Goal: Find specific page/section: Find specific page/section

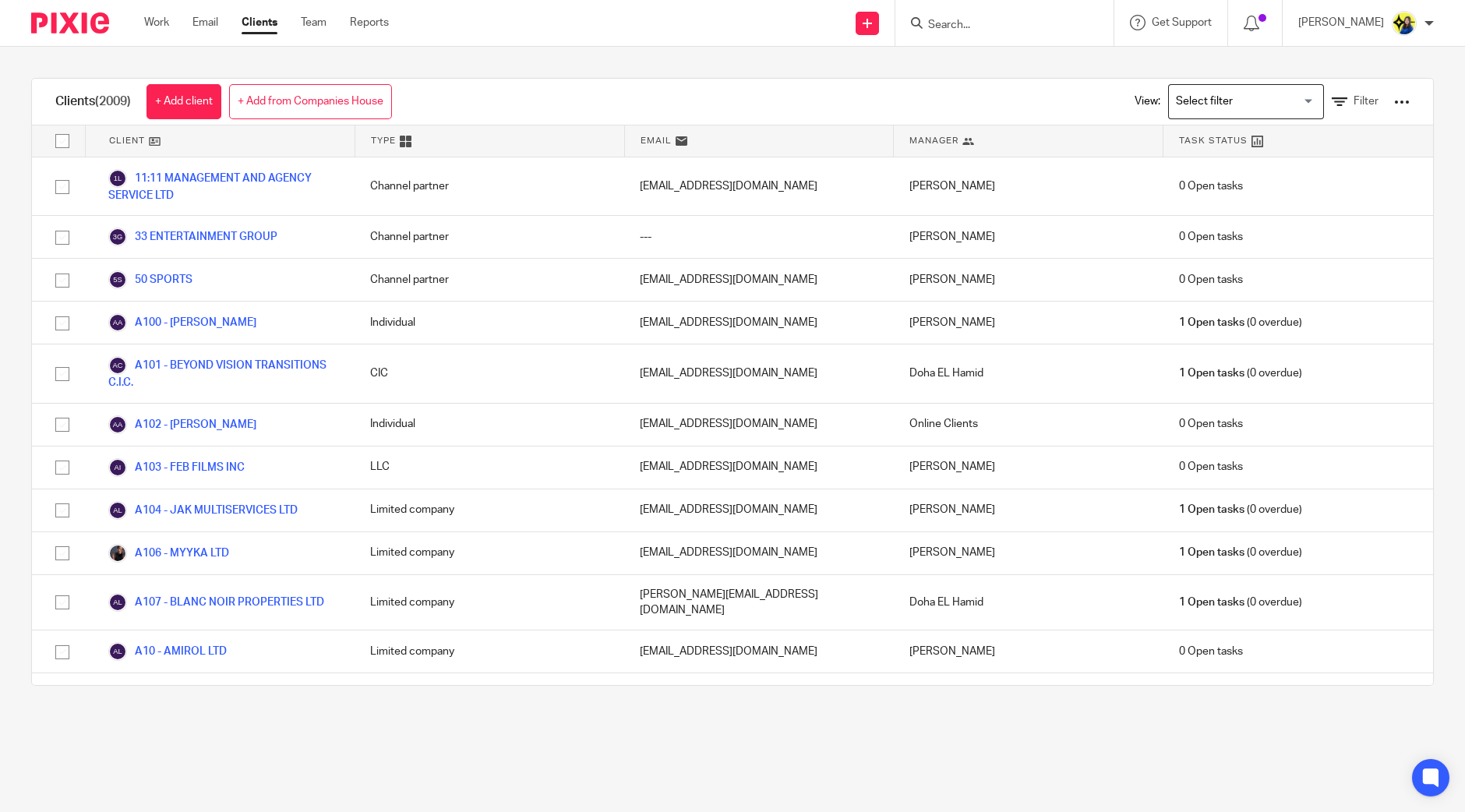
click at [1033, 21] on input "Search" at bounding box center [997, 26] width 141 height 14
click at [1021, 22] on input "Search" at bounding box center [997, 26] width 141 height 14
type input "r"
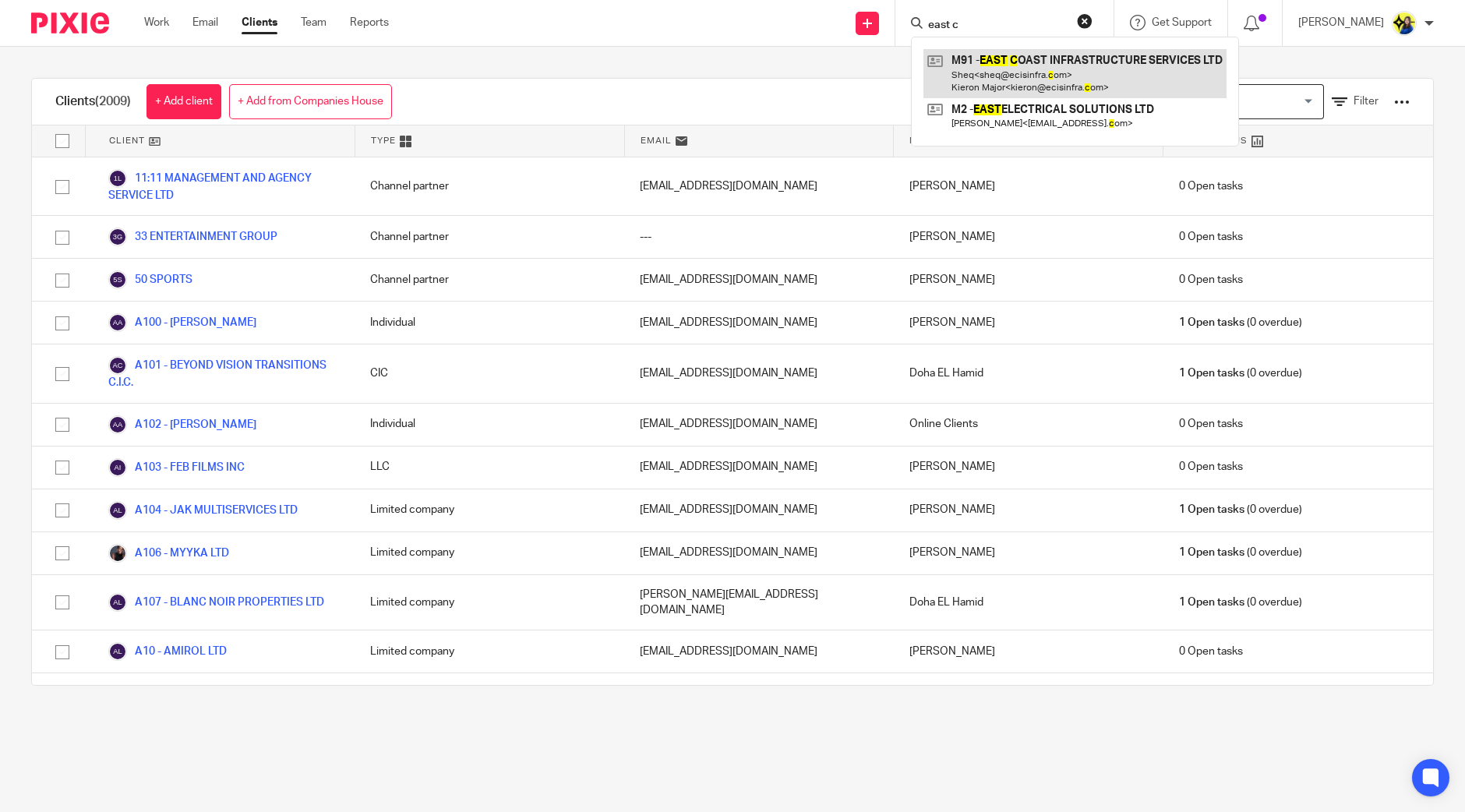
type input "east c"
click at [1065, 59] on link at bounding box center [1075, 73] width 303 height 48
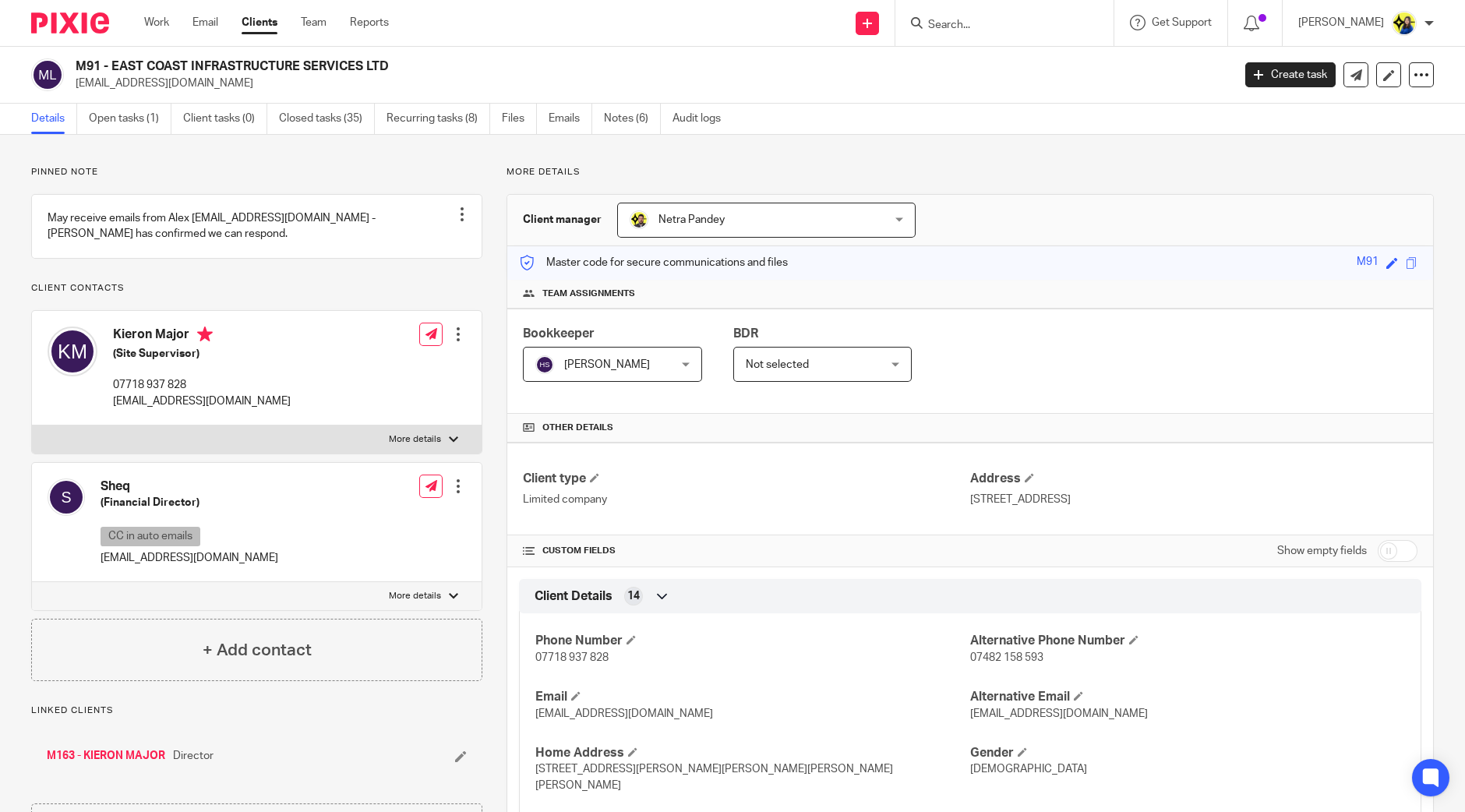
click at [1067, 21] on input "Search" at bounding box center [997, 26] width 141 height 14
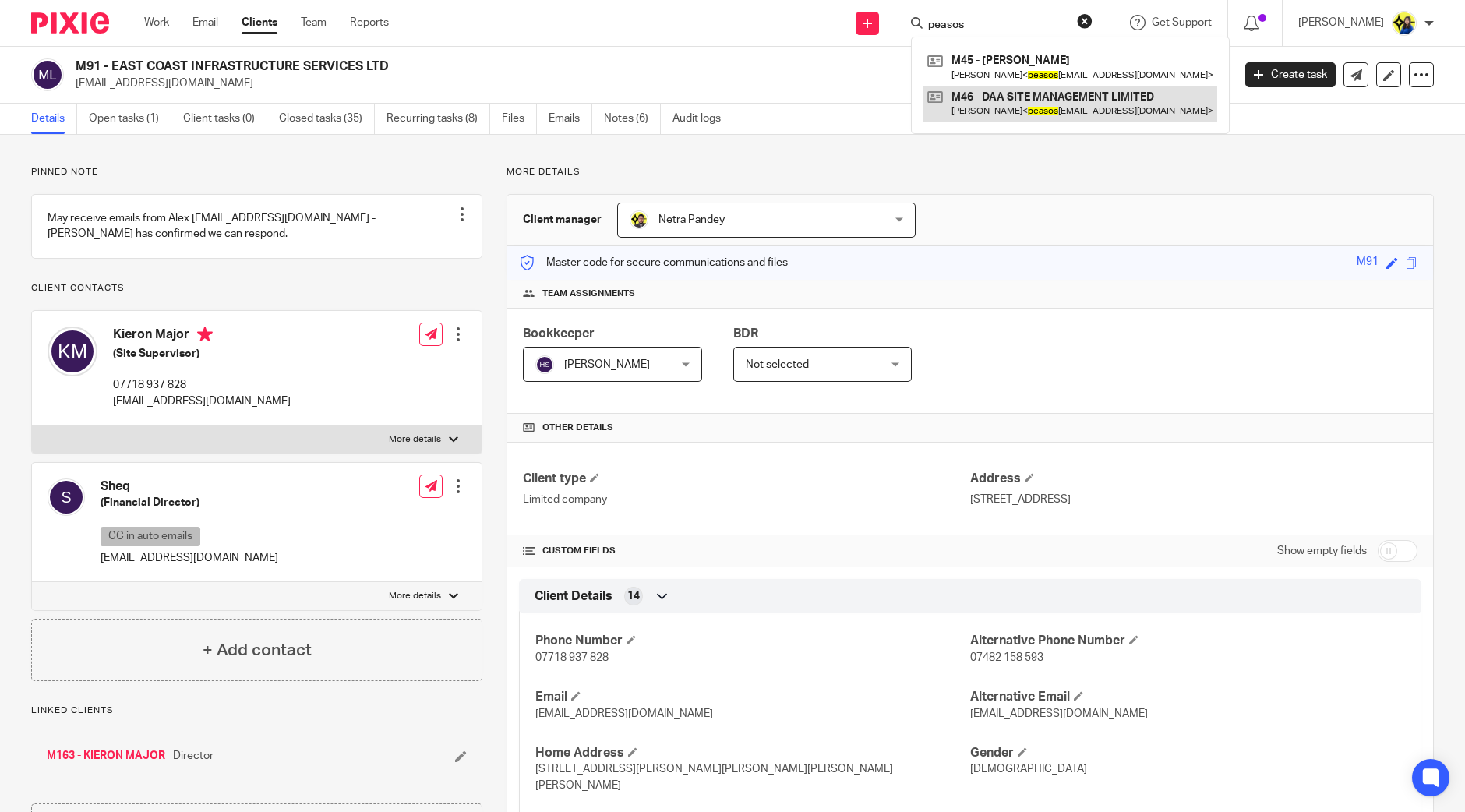
type input "peasos"
click at [1111, 105] on link at bounding box center [1071, 103] width 294 height 36
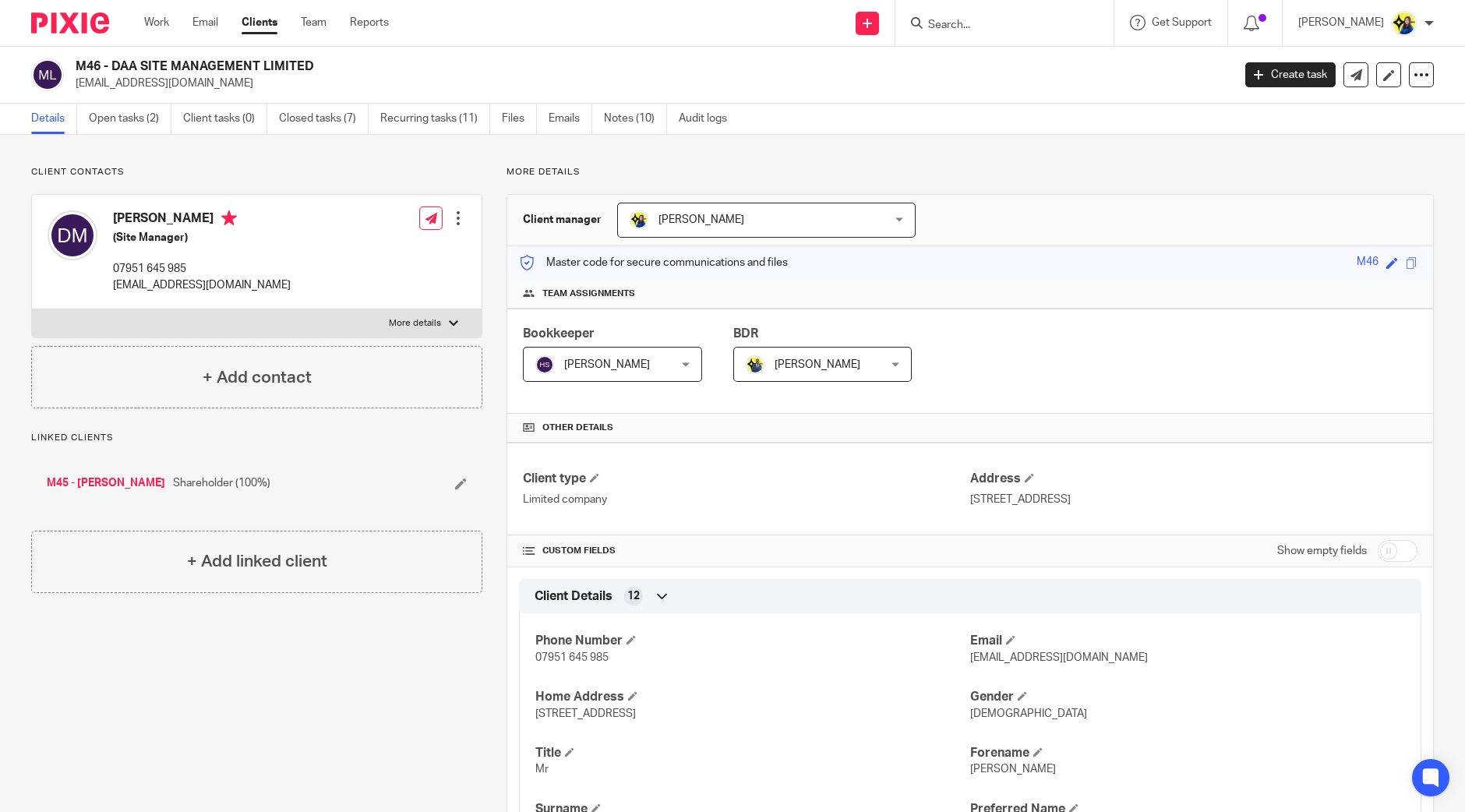
drag, startPoint x: 74, startPoint y: 67, endPoint x: 356, endPoint y: 56, distance: 282.2
click at [356, 56] on div "M46 - DAA SITE MANAGEMENT LIMITED [EMAIL_ADDRESS][DOMAIN_NAME] Create task Upda…" at bounding box center [732, 75] width 1465 height 57
copy h2 "M46 - DAA SITE MANAGEMENT LIMITED"
